Goal: Information Seeking & Learning: Understand process/instructions

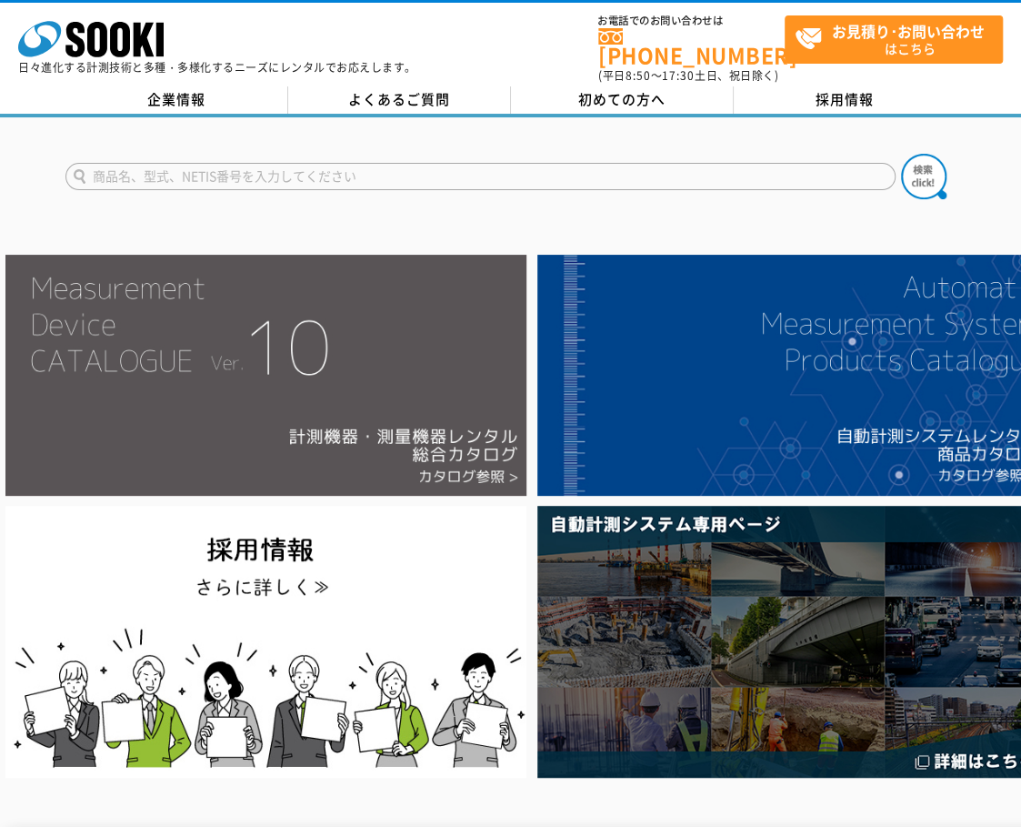
click at [338, 387] on img at bounding box center [265, 375] width 521 height 241
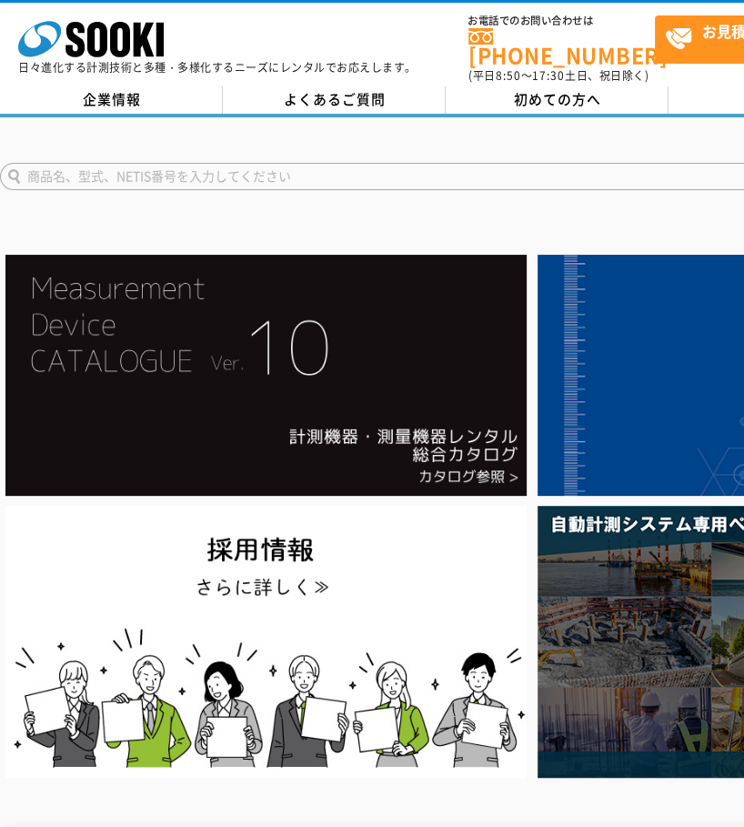
drag, startPoint x: 286, startPoint y: 358, endPoint x: 300, endPoint y: 200, distance: 158.9
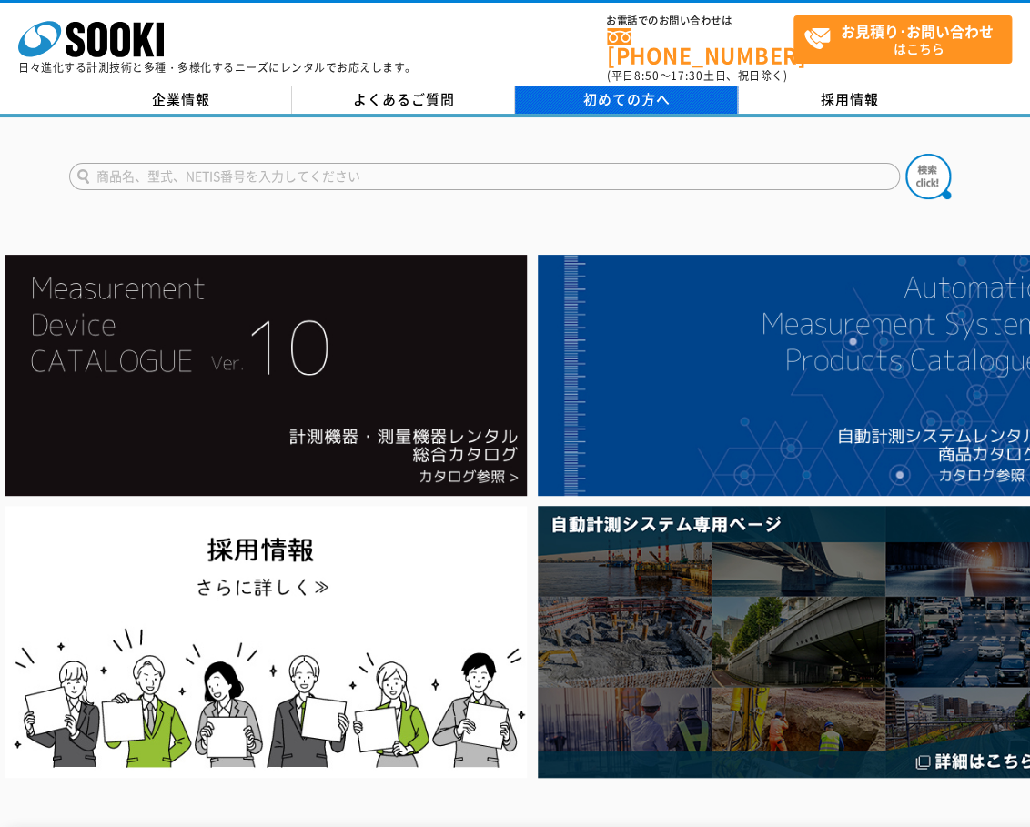
click at [651, 89] on span "初めての方へ" at bounding box center [626, 99] width 87 height 20
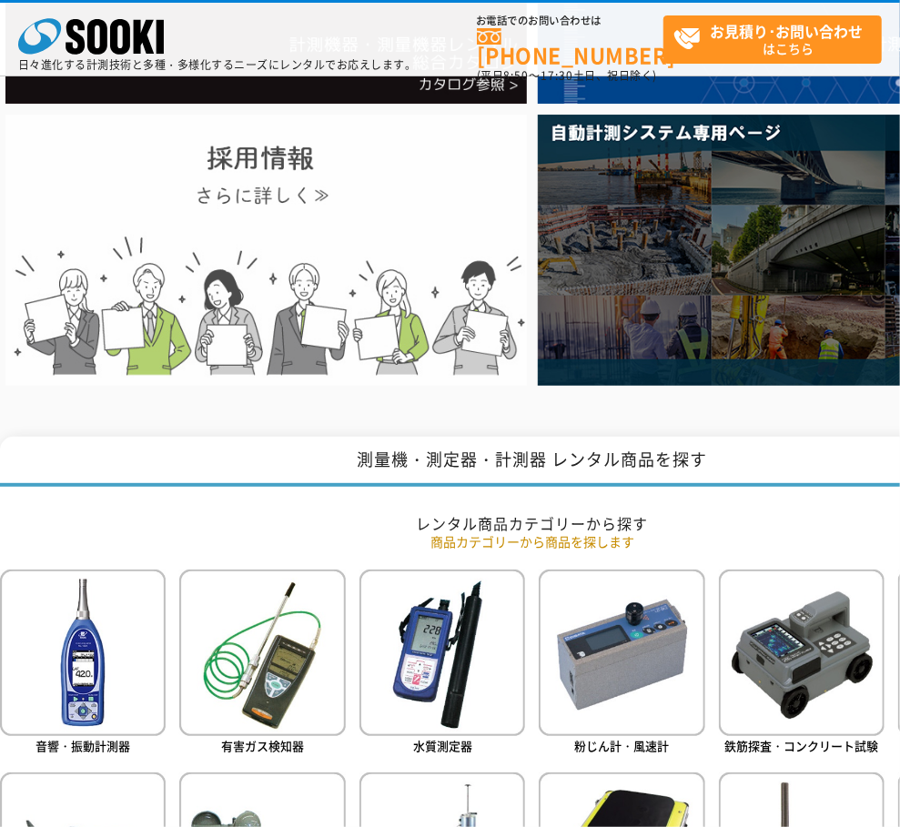
scroll to position [505, 0]
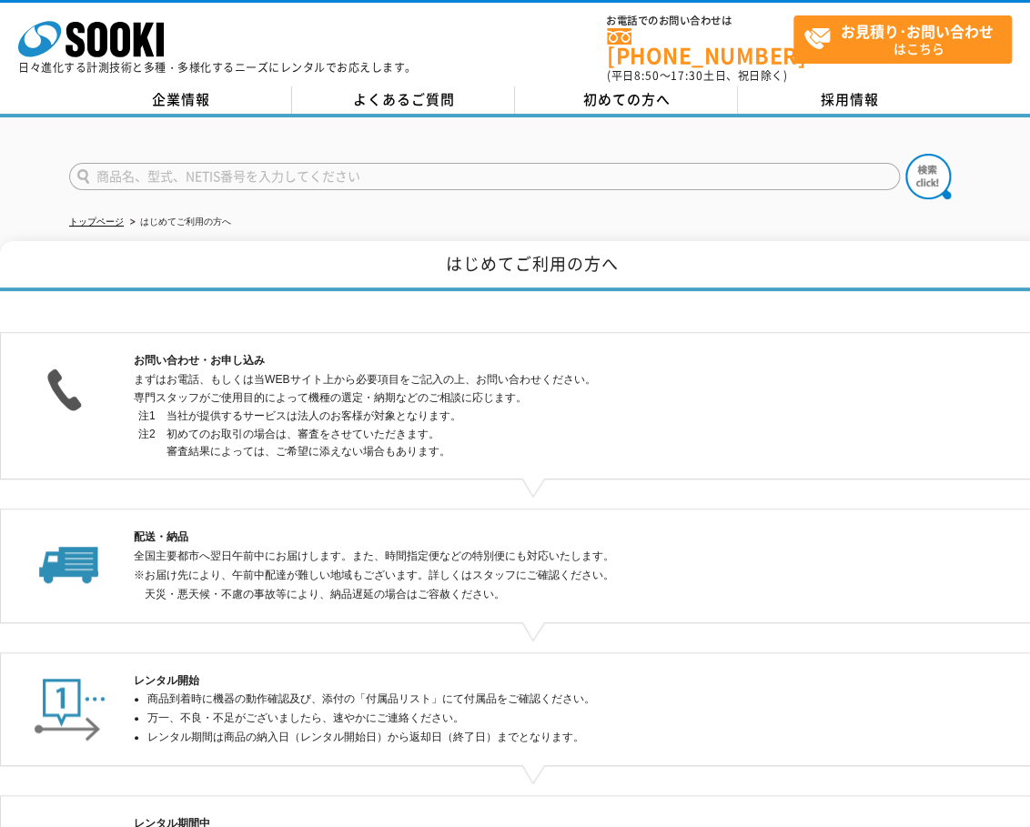
click at [728, 249] on h1 "はじめてご利用の方へ" at bounding box center [532, 266] width 1064 height 50
click at [126, 25] on icon at bounding box center [120, 39] width 20 height 35
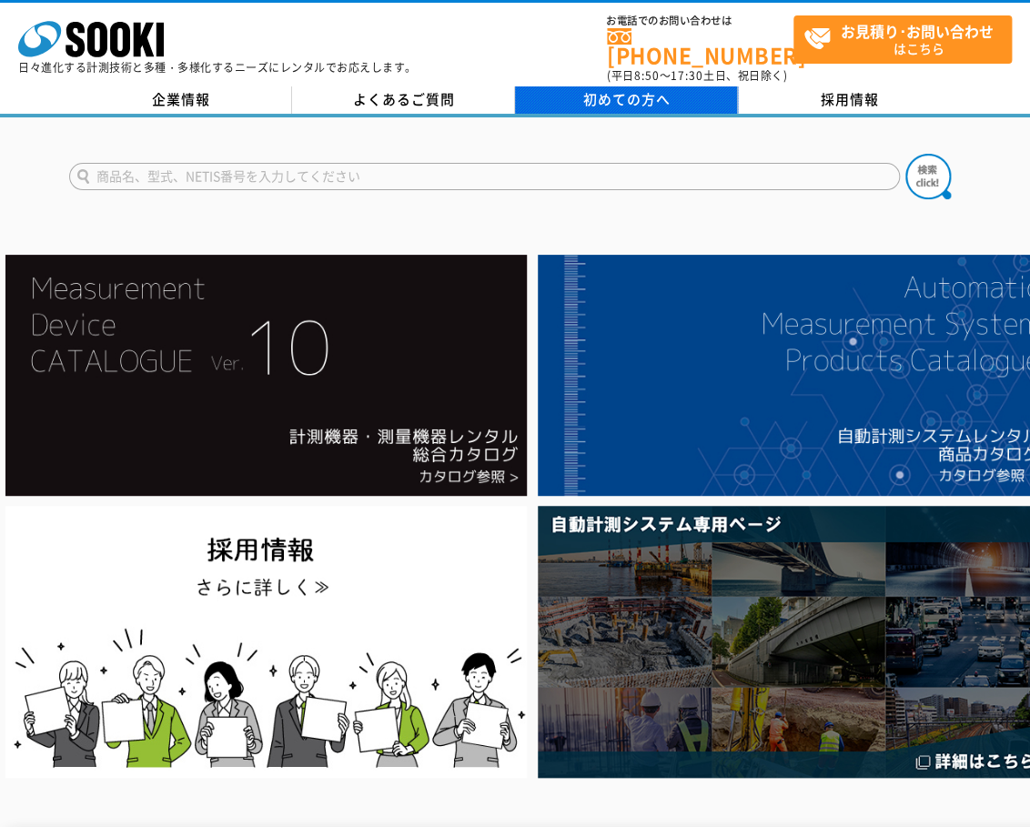
click at [670, 86] on link "初めての方へ" at bounding box center [626, 99] width 223 height 27
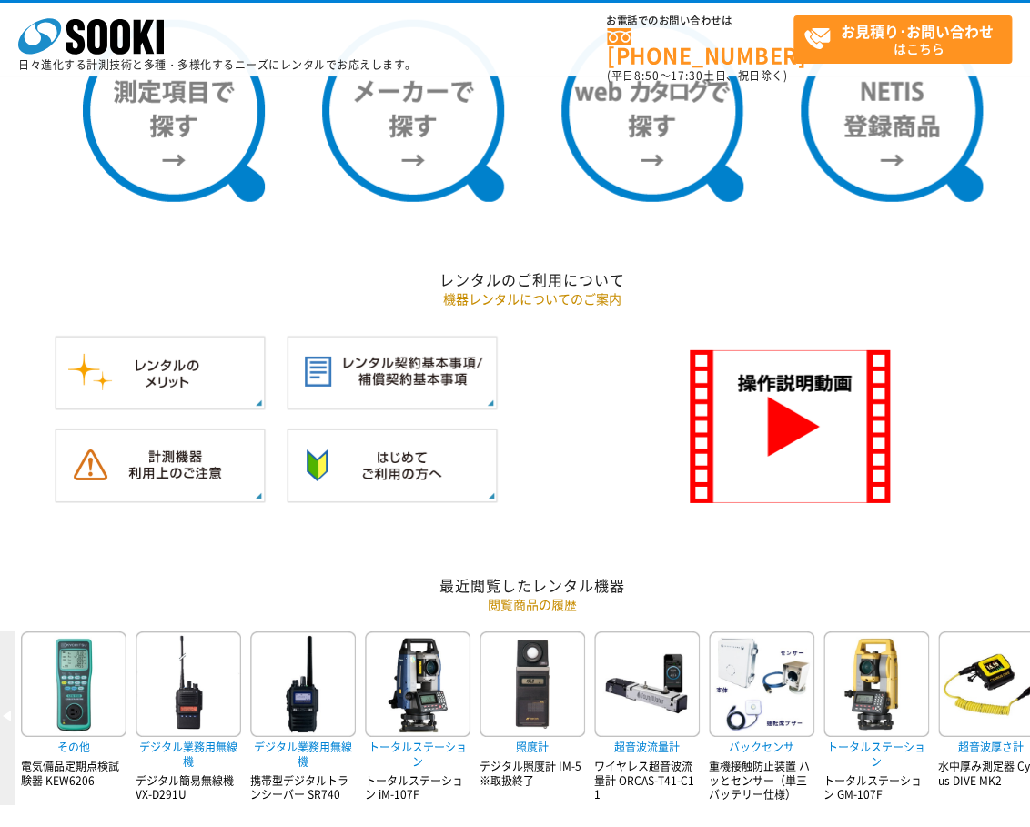
scroll to position [1515, 0]
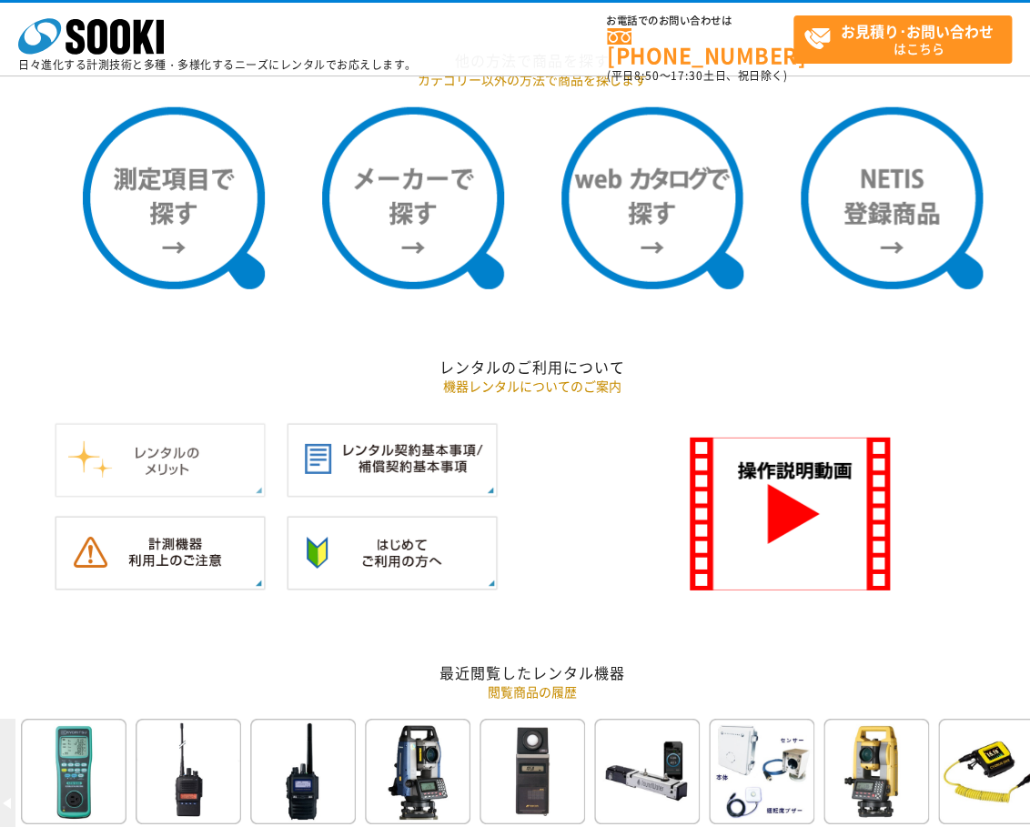
click at [196, 451] on img at bounding box center [160, 460] width 211 height 75
click at [395, 435] on img at bounding box center [392, 460] width 211 height 75
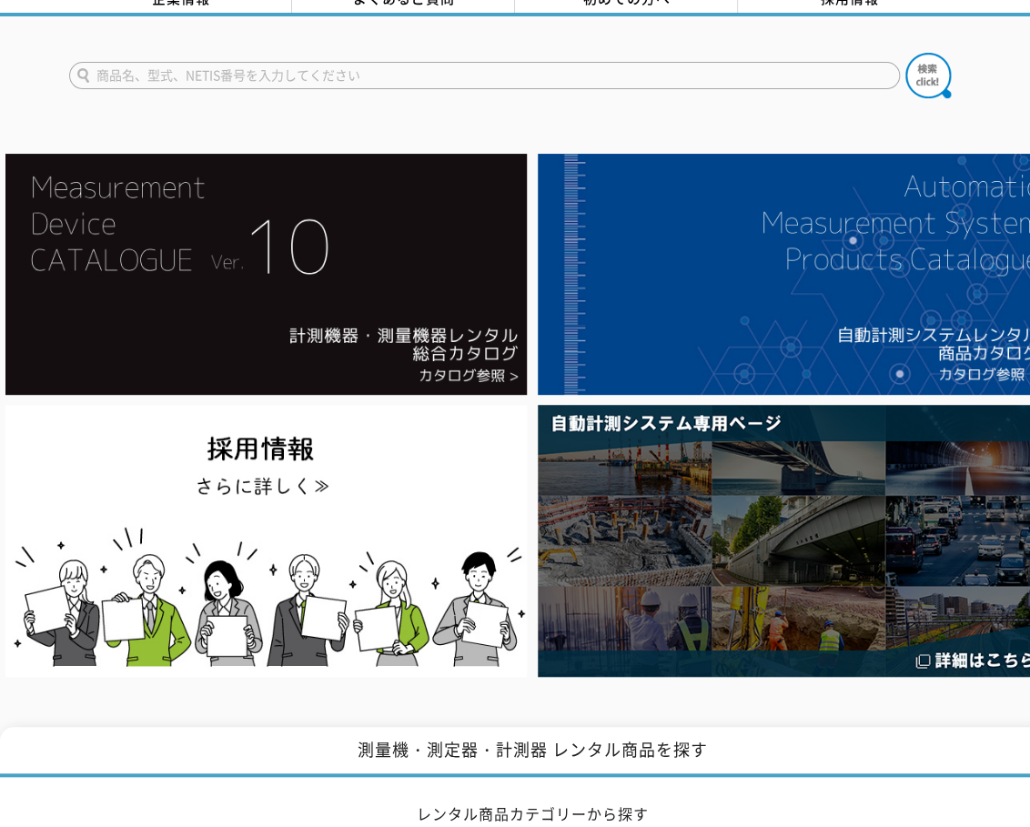
scroll to position [0, 0]
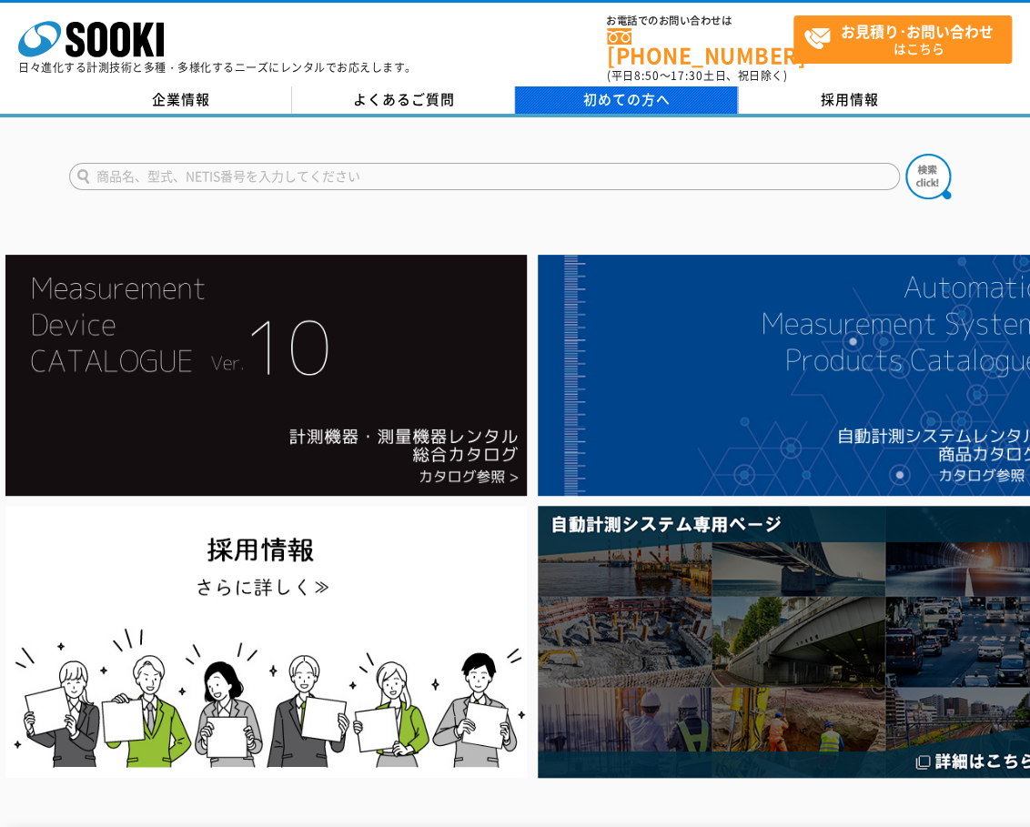
click at [604, 92] on span "初めての方へ" at bounding box center [626, 99] width 87 height 20
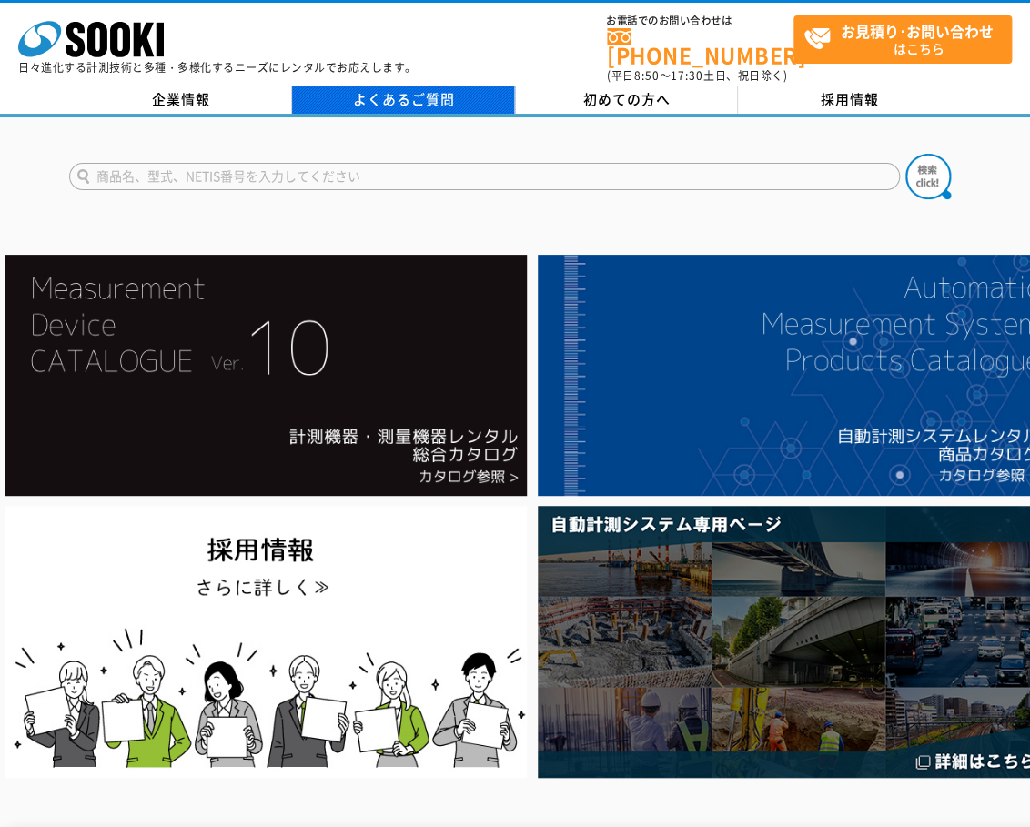
click at [445, 93] on link "よくあるご質問" at bounding box center [403, 99] width 223 height 27
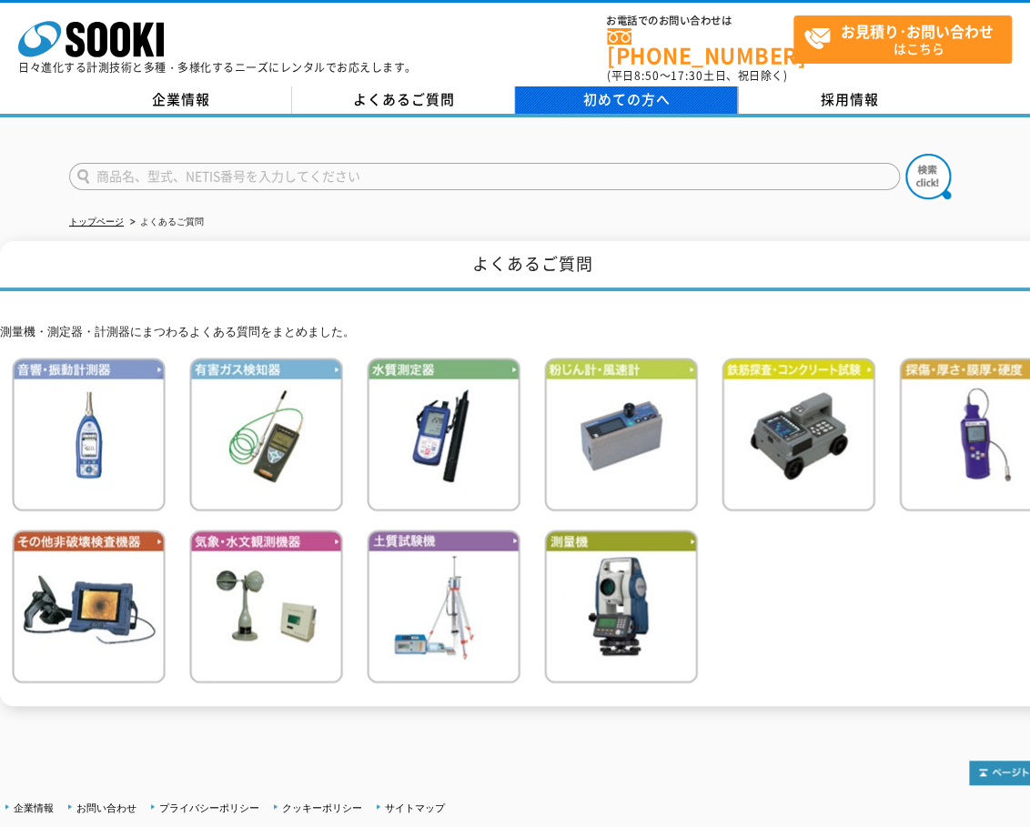
click at [644, 89] on span "初めての方へ" at bounding box center [626, 99] width 87 height 20
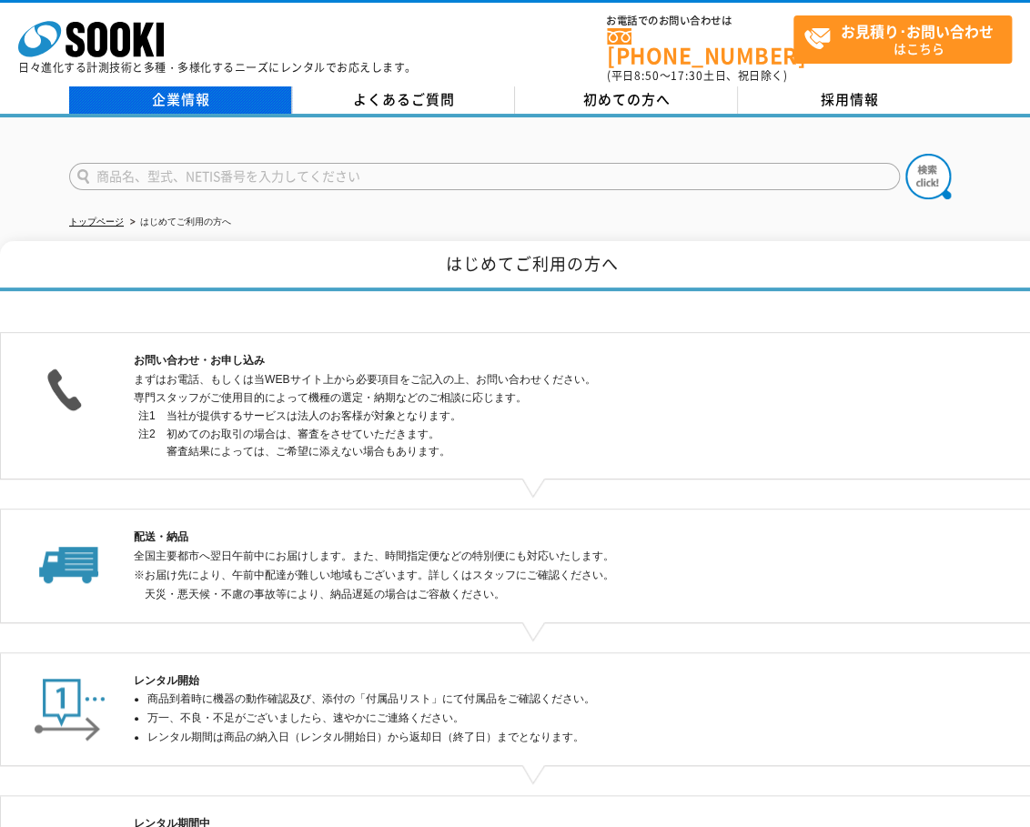
click at [202, 88] on link "企業情報" at bounding box center [180, 99] width 223 height 27
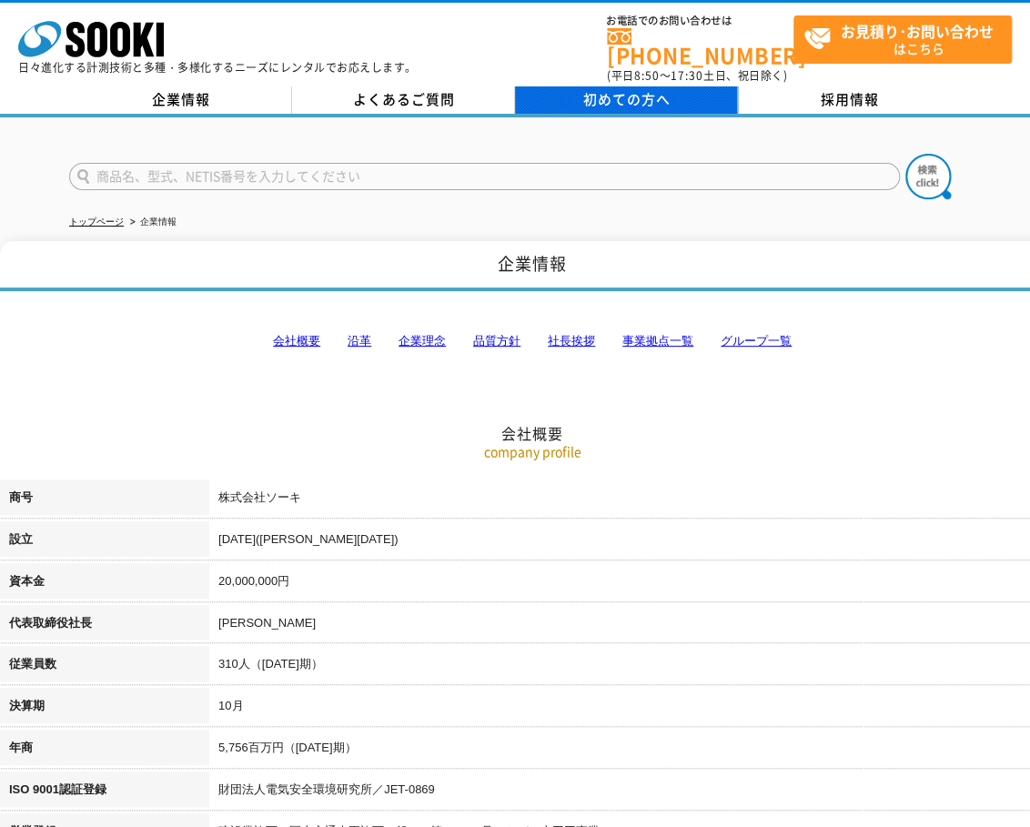
click at [616, 97] on link "初めての方へ" at bounding box center [626, 99] width 223 height 27
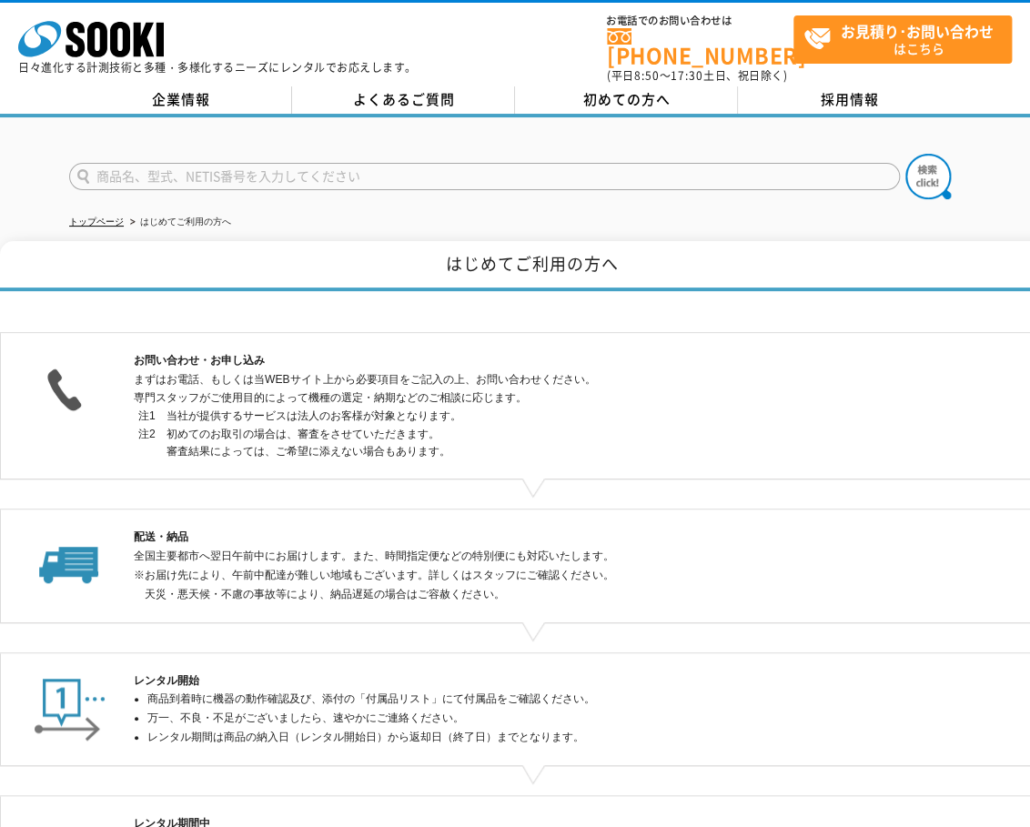
click at [116, 19] on div "株式会社 ソーキ spMenu" at bounding box center [91, 38] width 146 height 38
click at [116, 36] on icon at bounding box center [120, 39] width 20 height 35
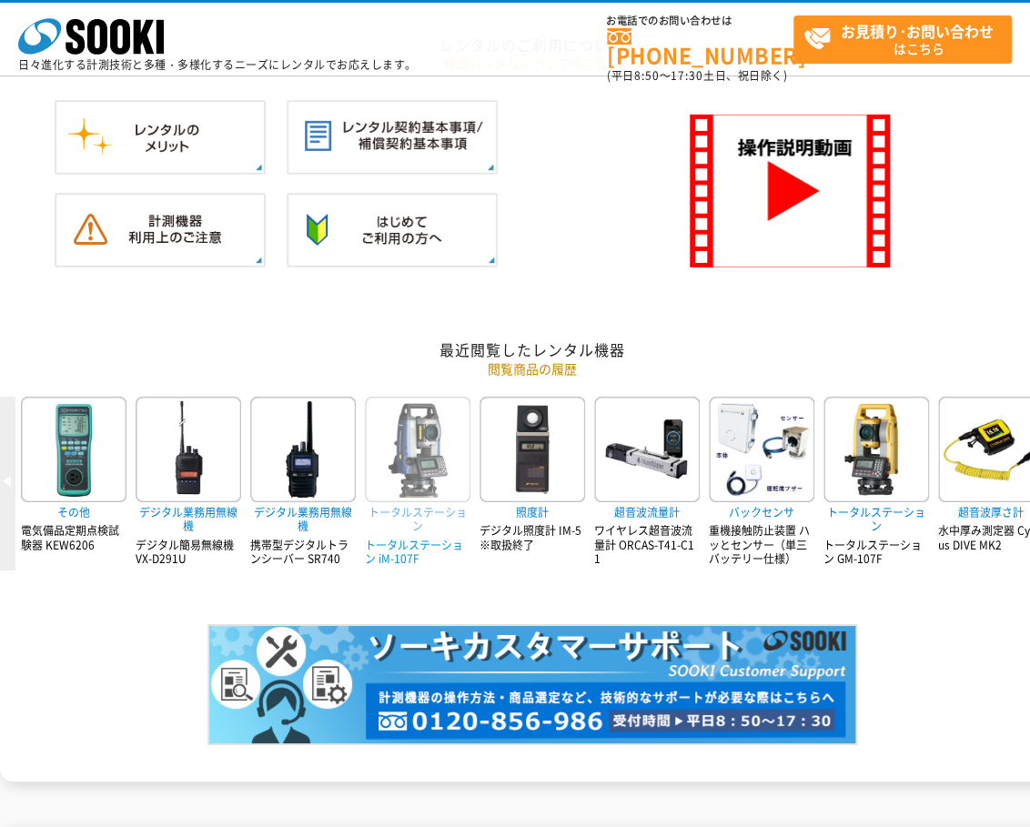
scroll to position [1717, 0]
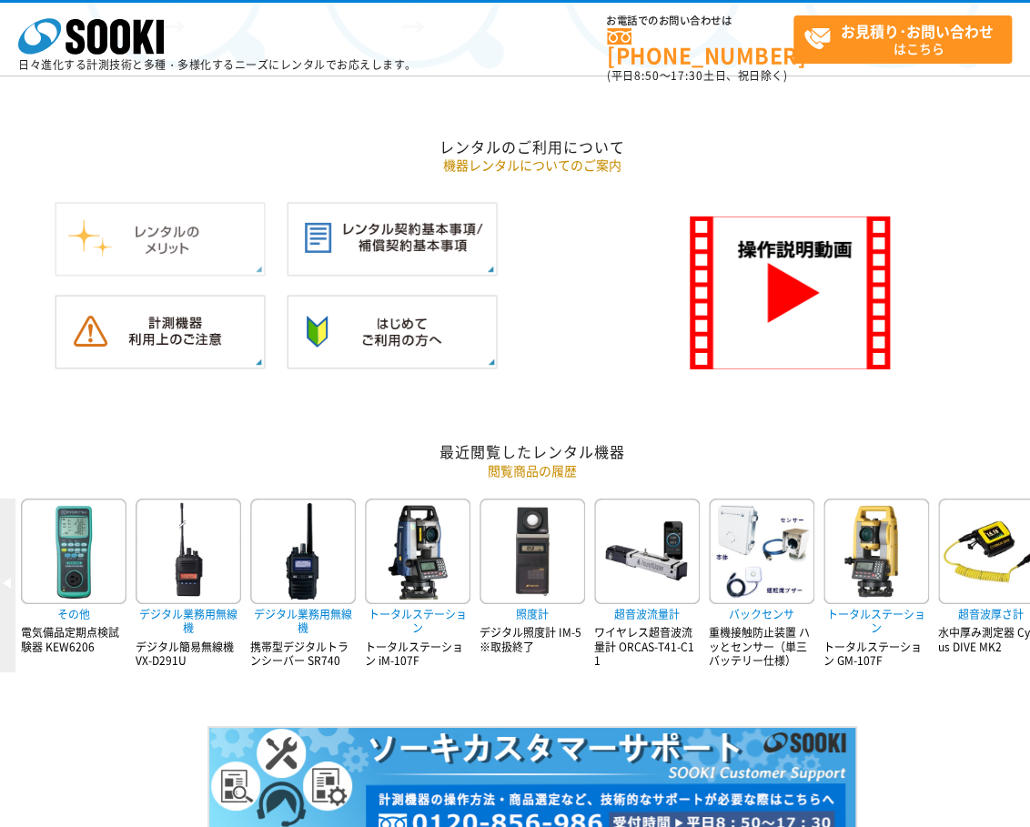
click at [234, 252] on img at bounding box center [160, 239] width 211 height 75
